Goal: Task Accomplishment & Management: Manage account settings

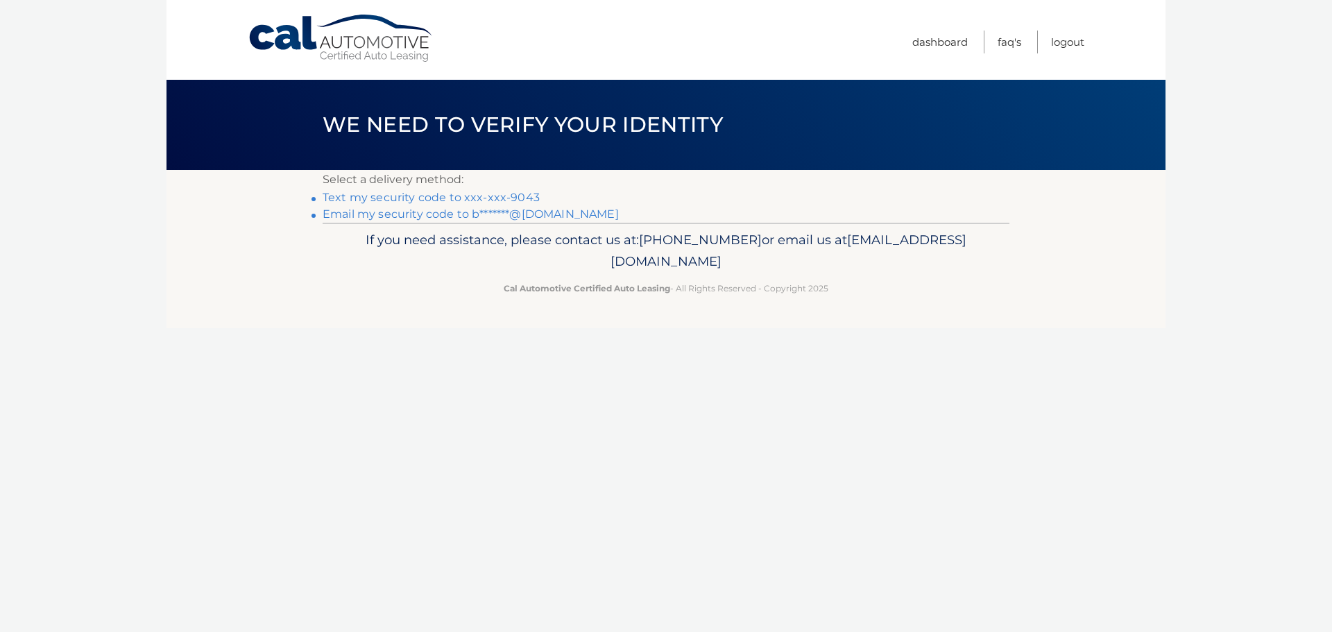
click at [521, 196] on link "Text my security code to xxx-xxx-9043" at bounding box center [430, 197] width 217 height 13
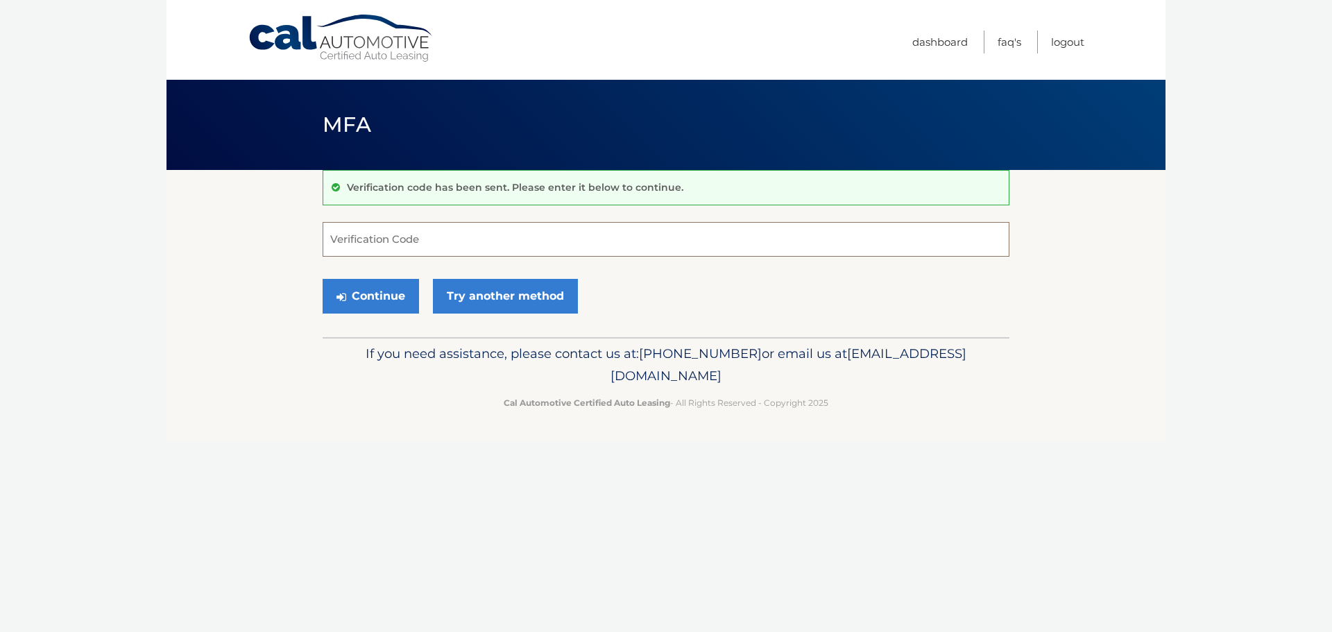
click at [440, 241] on input "Verification Code" at bounding box center [665, 239] width 687 height 35
type input "813286"
click at [385, 295] on button "Continue" at bounding box center [370, 296] width 96 height 35
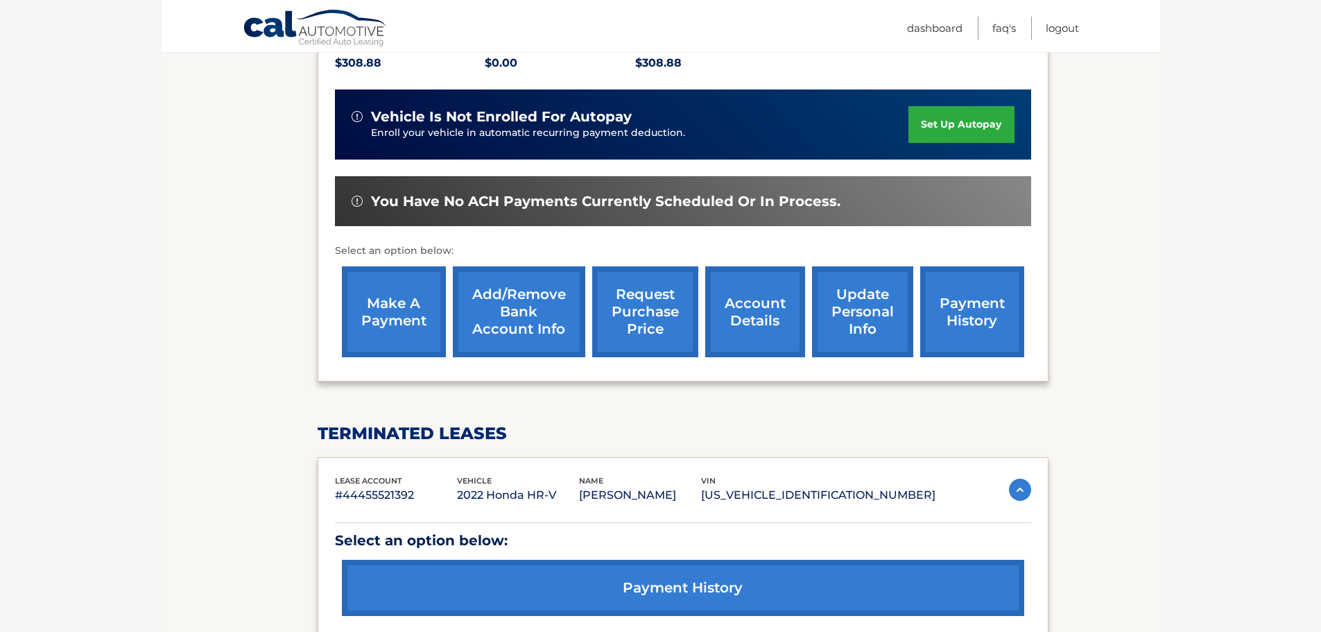
scroll to position [347, 0]
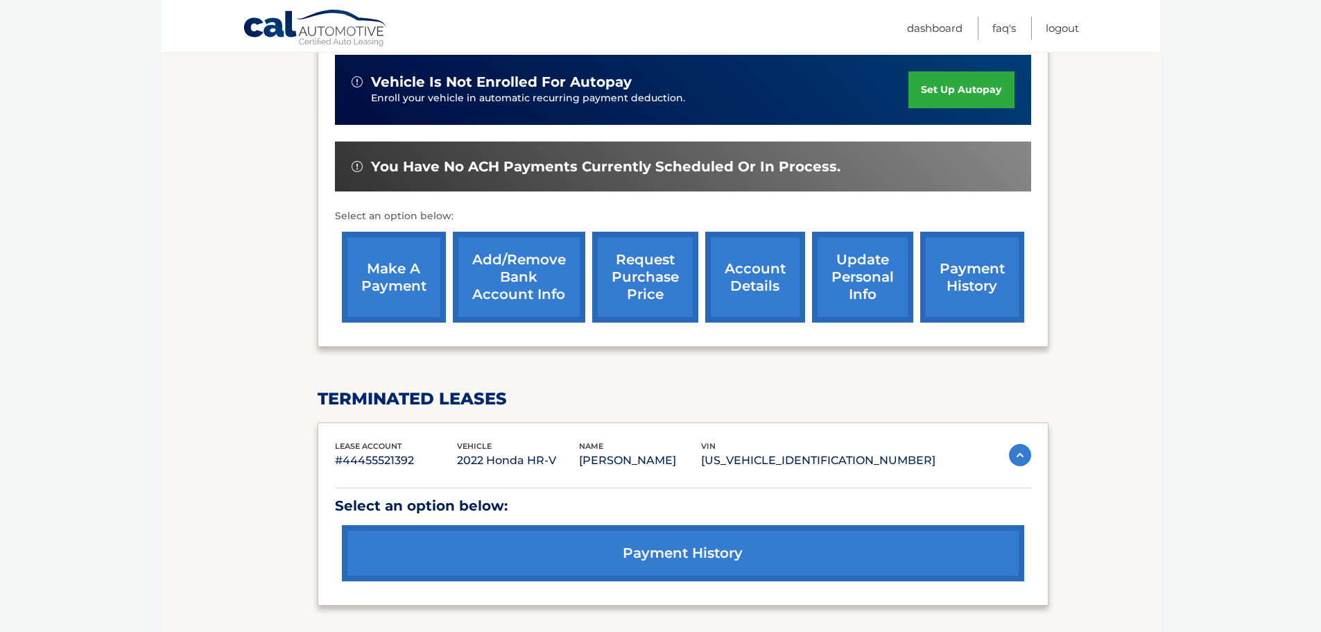
click at [768, 278] on link "account details" at bounding box center [755, 277] width 100 height 91
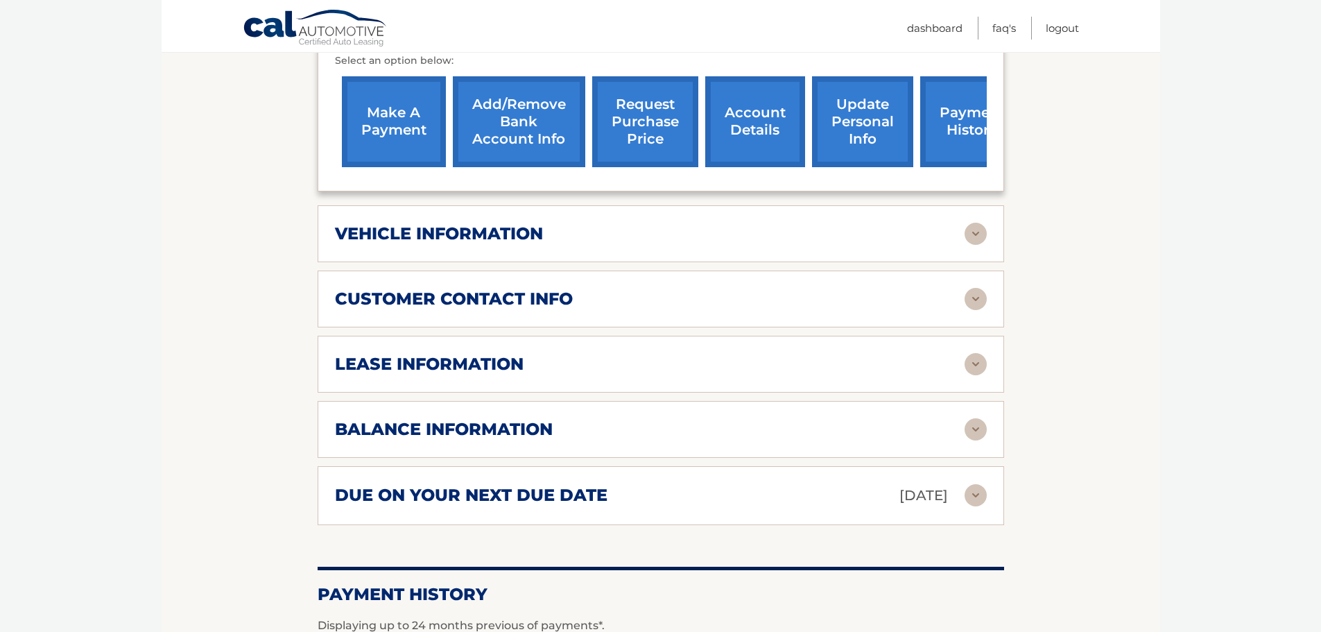
scroll to position [555, 0]
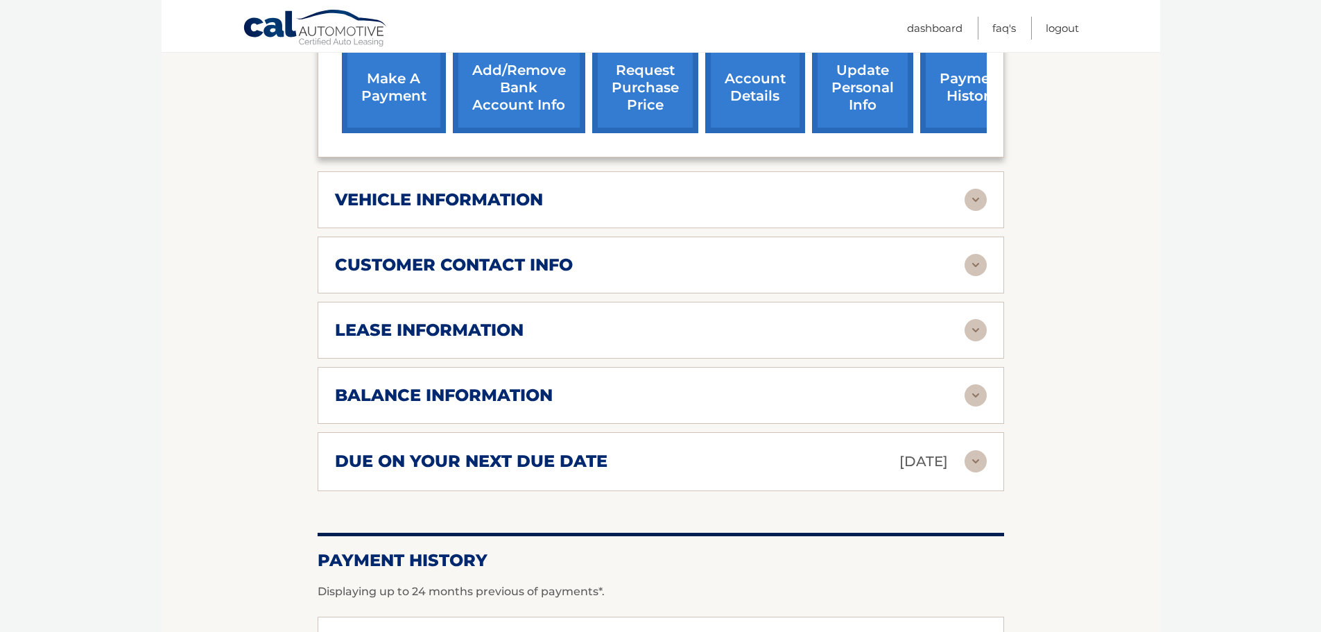
click at [976, 463] on img at bounding box center [976, 461] width 22 height 22
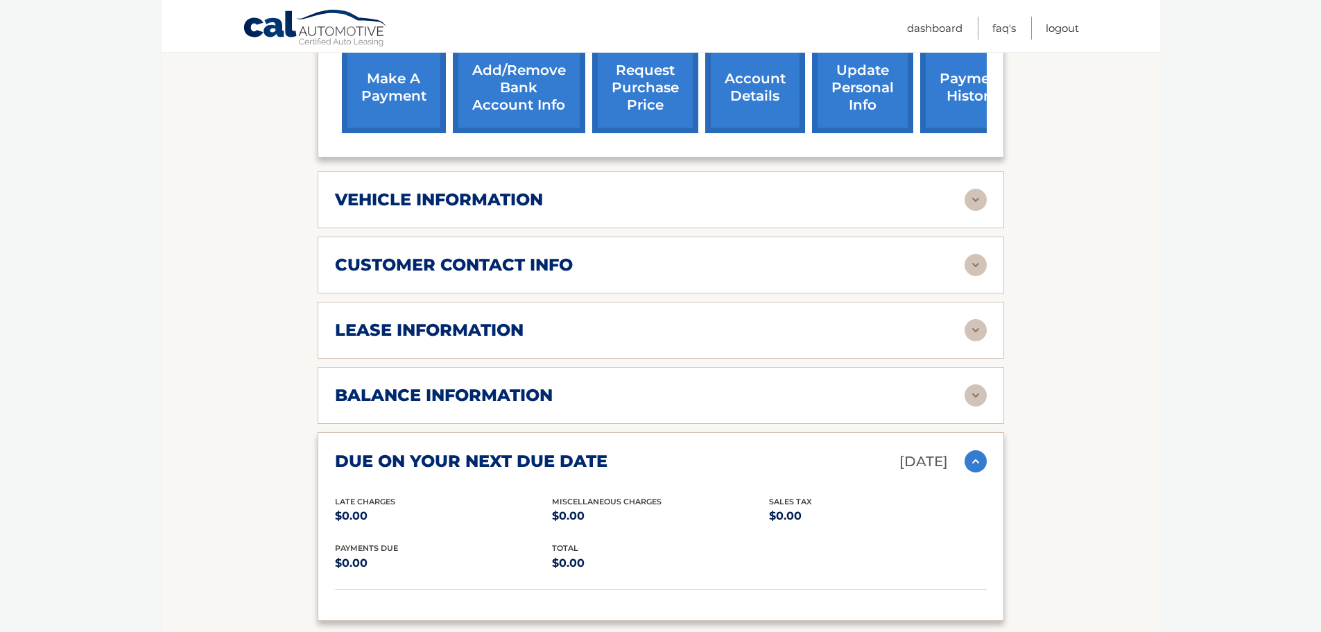
click at [976, 463] on img at bounding box center [976, 461] width 22 height 22
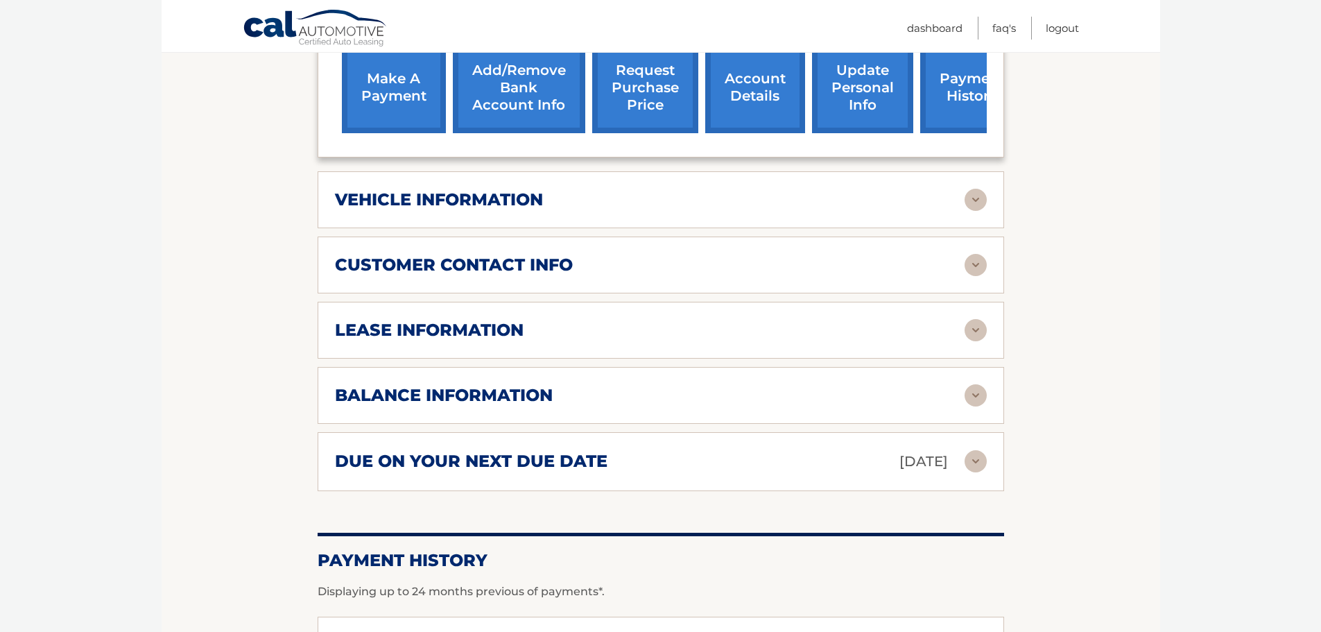
click at [981, 398] on img at bounding box center [976, 395] width 22 height 22
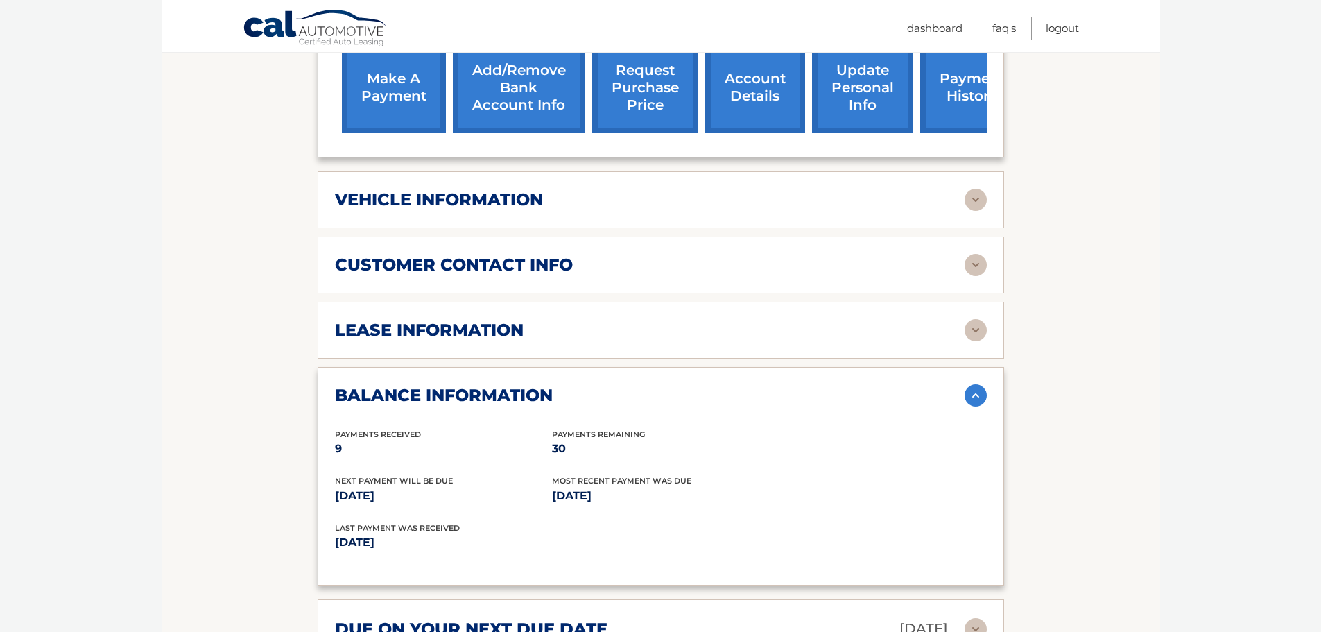
click at [981, 398] on img at bounding box center [976, 395] width 22 height 22
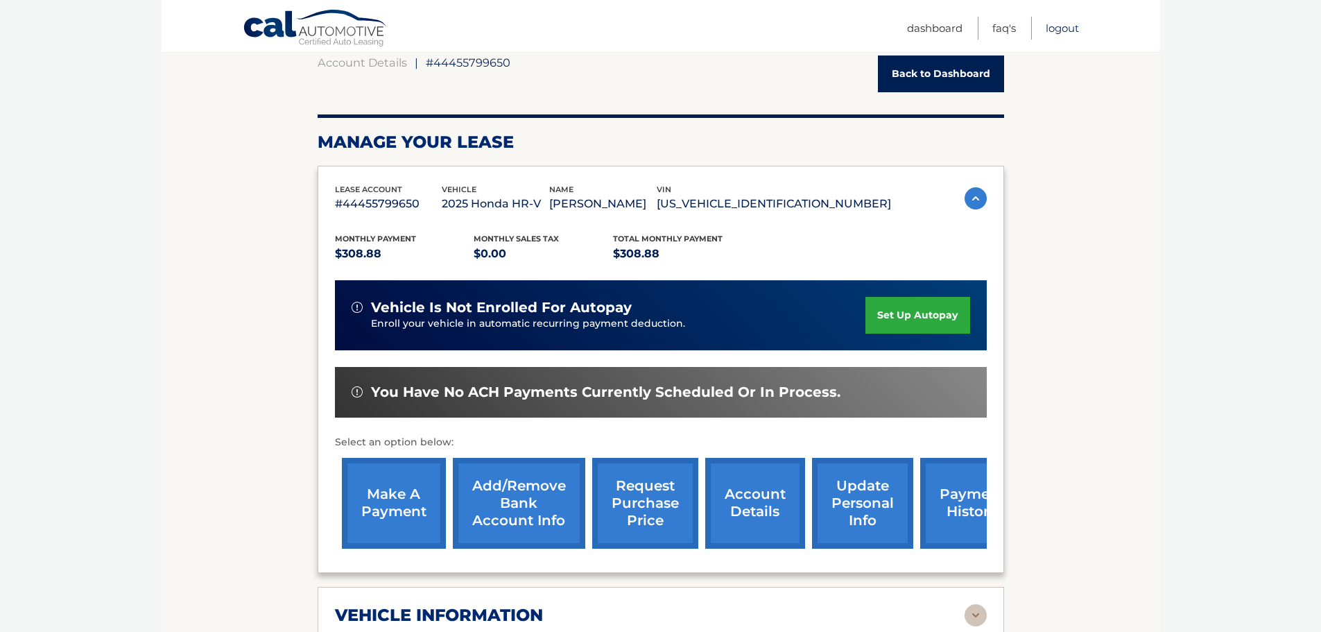
scroll to position [0, 0]
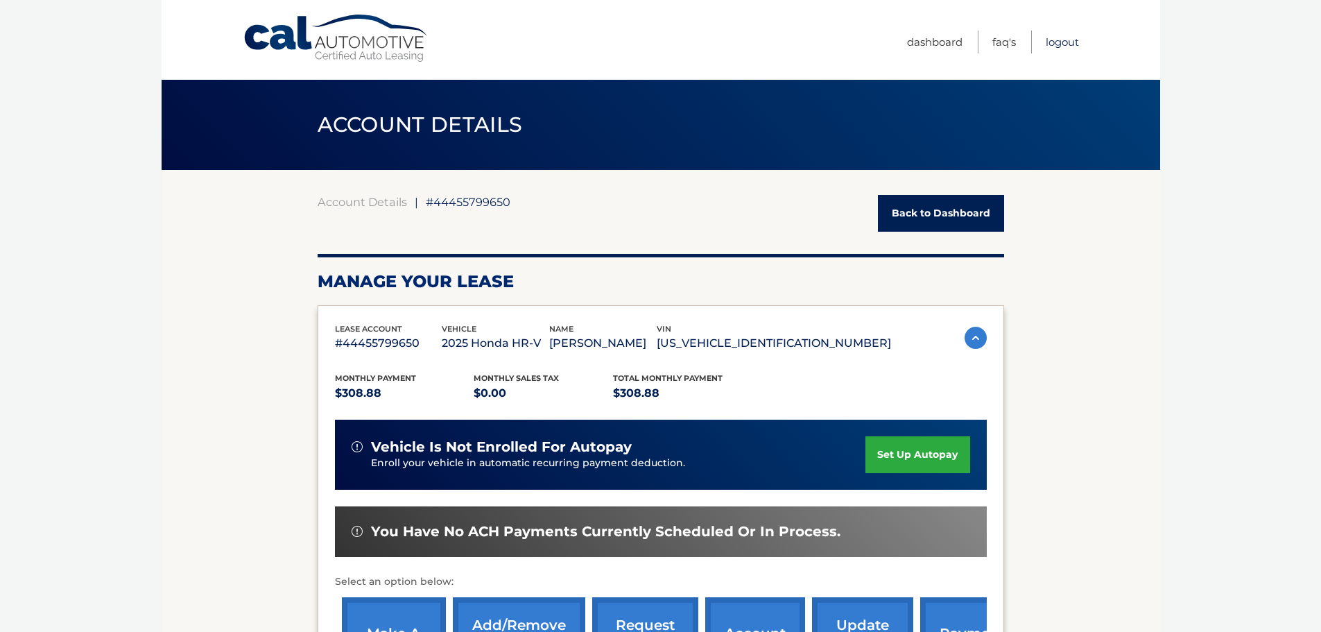
click at [1067, 39] on link "Logout" at bounding box center [1062, 42] width 33 height 23
